Goal: Task Accomplishment & Management: Complete application form

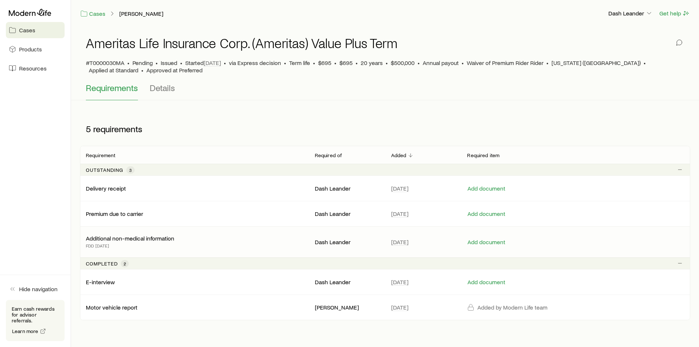
click at [143, 238] on p "Additional non-medical information" at bounding box center [130, 237] width 88 height 7
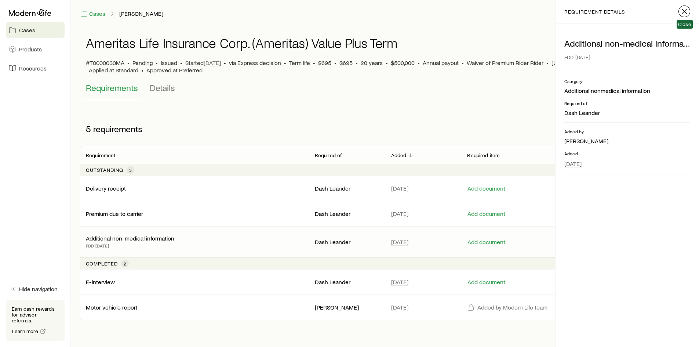
click at [684, 11] on line "button" at bounding box center [684, 11] width 4 height 4
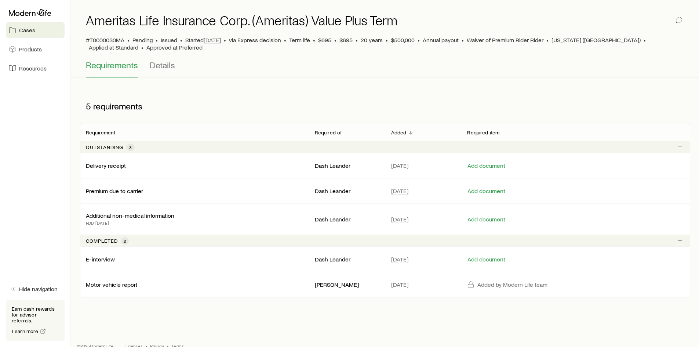
scroll to position [35, 0]
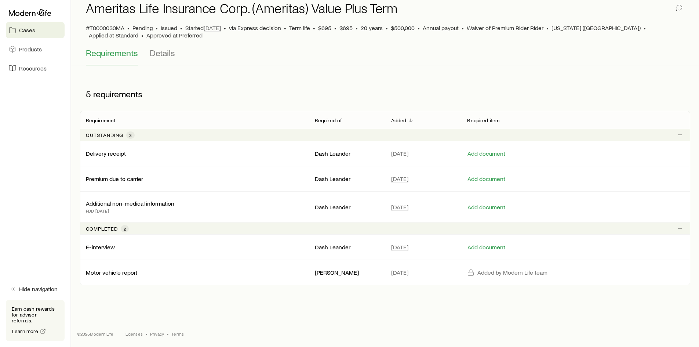
click at [339, 84] on div "5 requirements" at bounding box center [385, 94] width 610 height 34
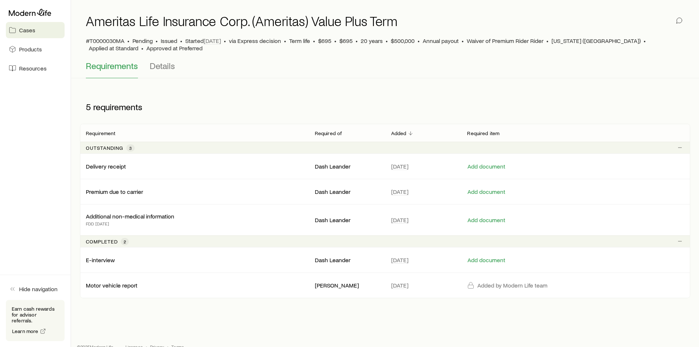
scroll to position [0, 0]
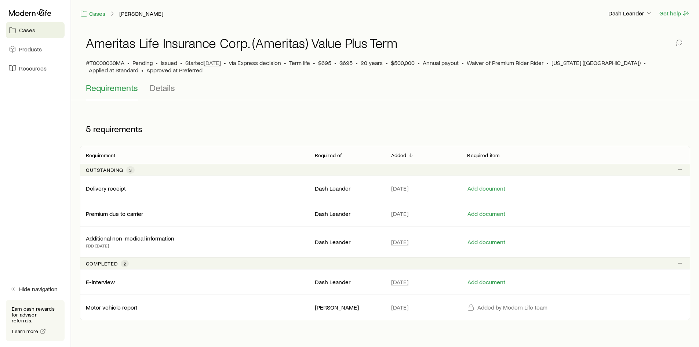
drag, startPoint x: 347, startPoint y: 110, endPoint x: 343, endPoint y: 56, distance: 54.0
click at [347, 108] on div "Ameritas Life Insurance Corp. (Ameritas) Value Plus Term #T0000030MA • Pending …" at bounding box center [384, 179] width 627 height 305
click at [328, 113] on div "5 requirements" at bounding box center [385, 129] width 610 height 34
click at [328, 83] on div "Requirements Details" at bounding box center [385, 92] width 598 height 18
click at [329, 134] on div "5 requirements" at bounding box center [385, 129] width 610 height 34
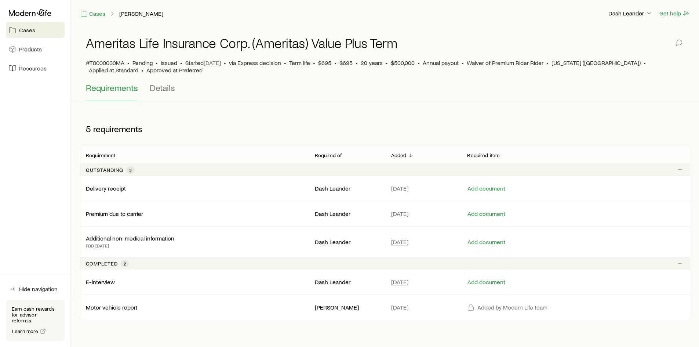
click at [356, 97] on div "Requirements Details" at bounding box center [385, 92] width 598 height 18
click at [358, 115] on div "5 requirements" at bounding box center [385, 129] width 610 height 34
